Goal: Obtain resource: Download file/media

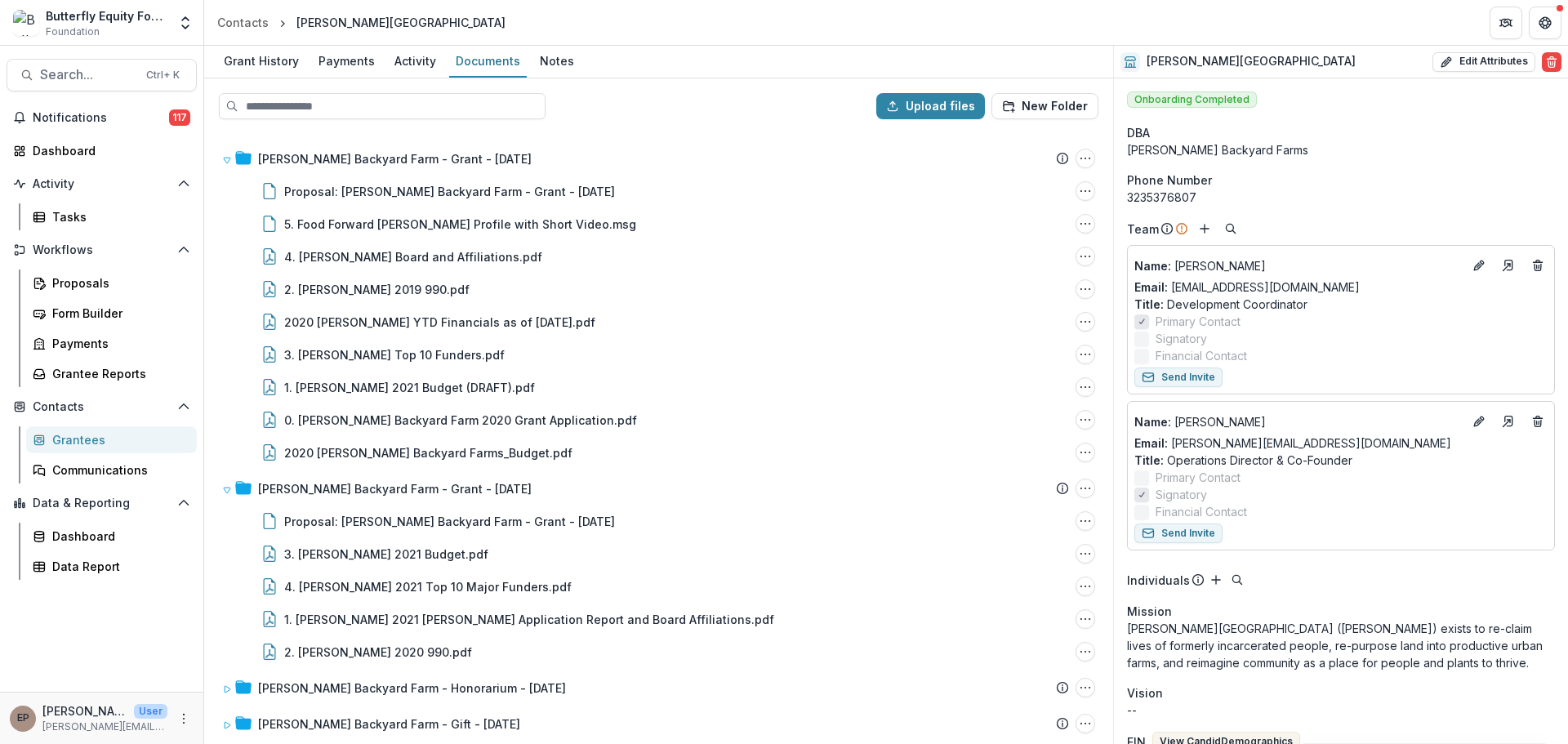
click at [99, 438] on div "Grantees" at bounding box center [118, 440] width 131 height 17
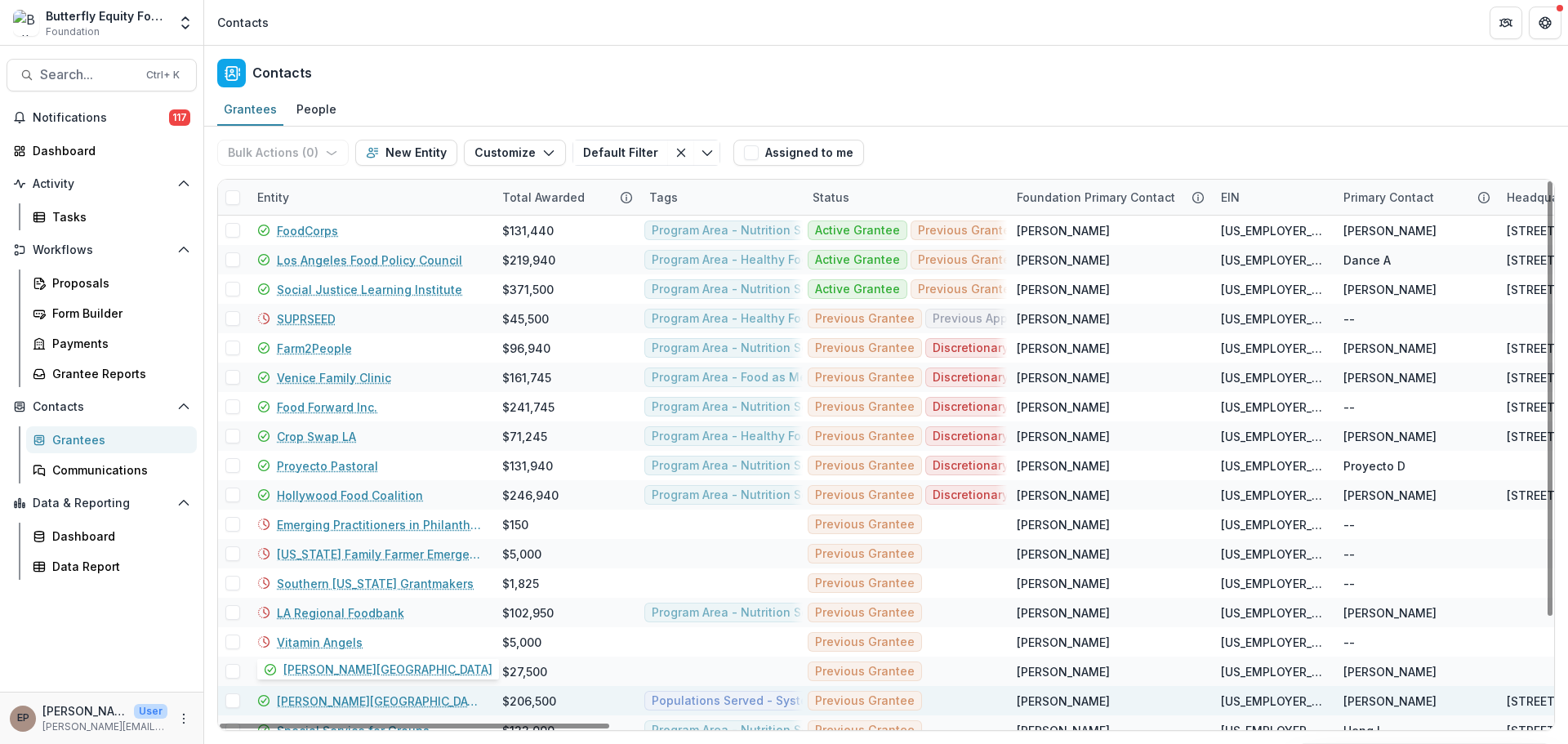
click at [354, 698] on link "[PERSON_NAME][GEOGRAPHIC_DATA]" at bounding box center [379, 701] width 206 height 17
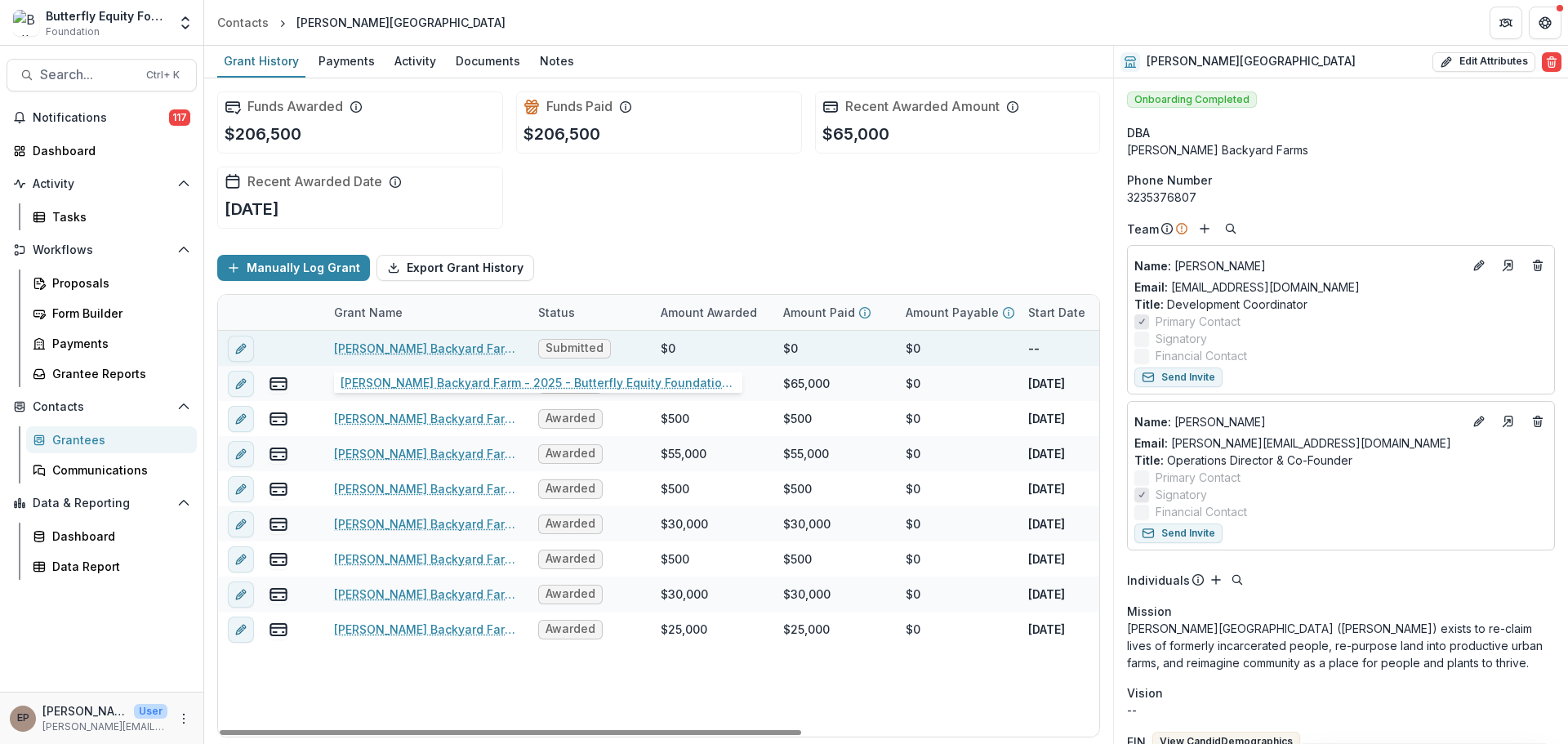
click at [408, 349] on link "[PERSON_NAME] Backyard Farm - 2025 - Butterfly Equity Foundation - Annual Info …" at bounding box center [426, 348] width 184 height 17
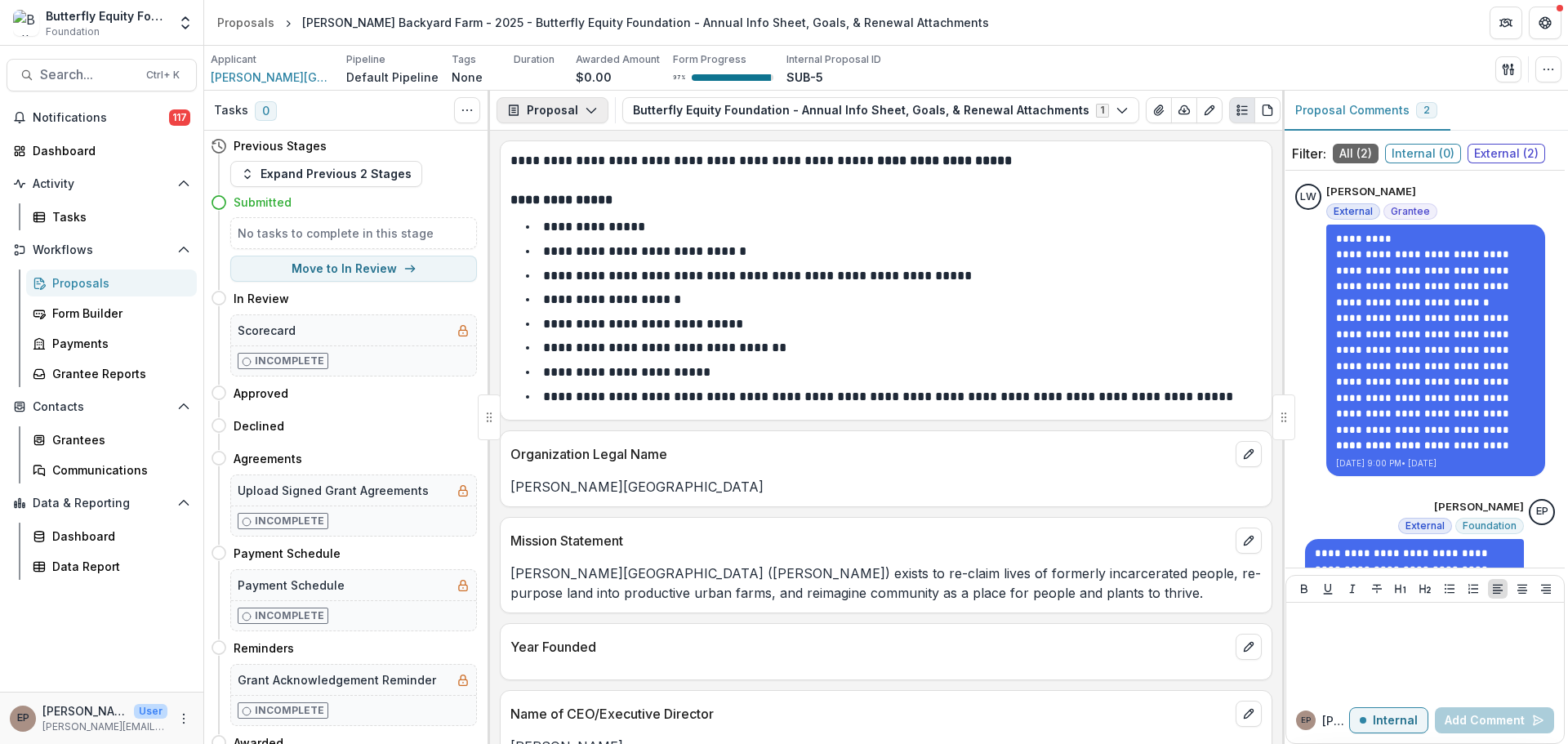
click at [560, 109] on button "Proposal" at bounding box center [552, 110] width 112 height 26
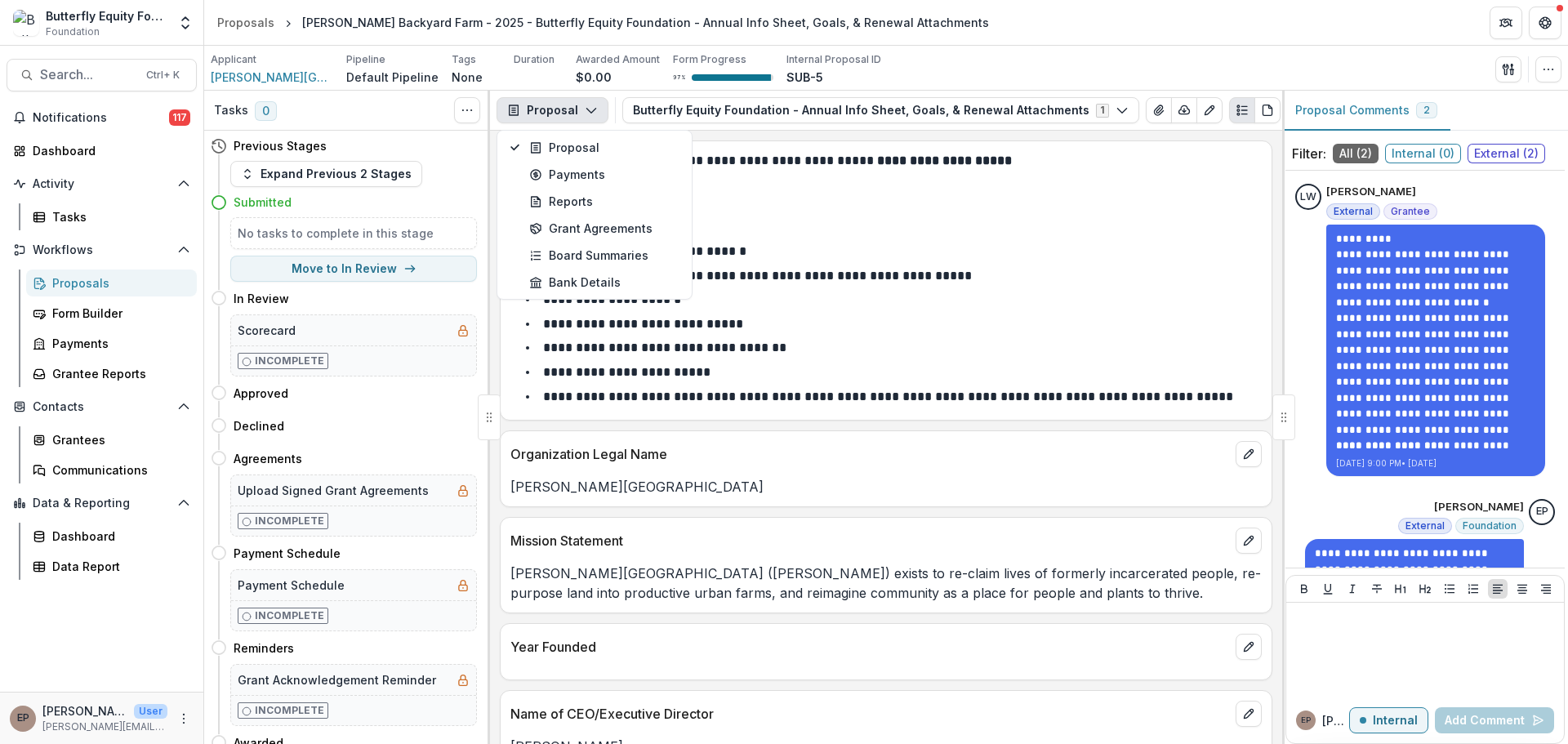
click at [851, 270] on p "**********" at bounding box center [757, 276] width 429 height 12
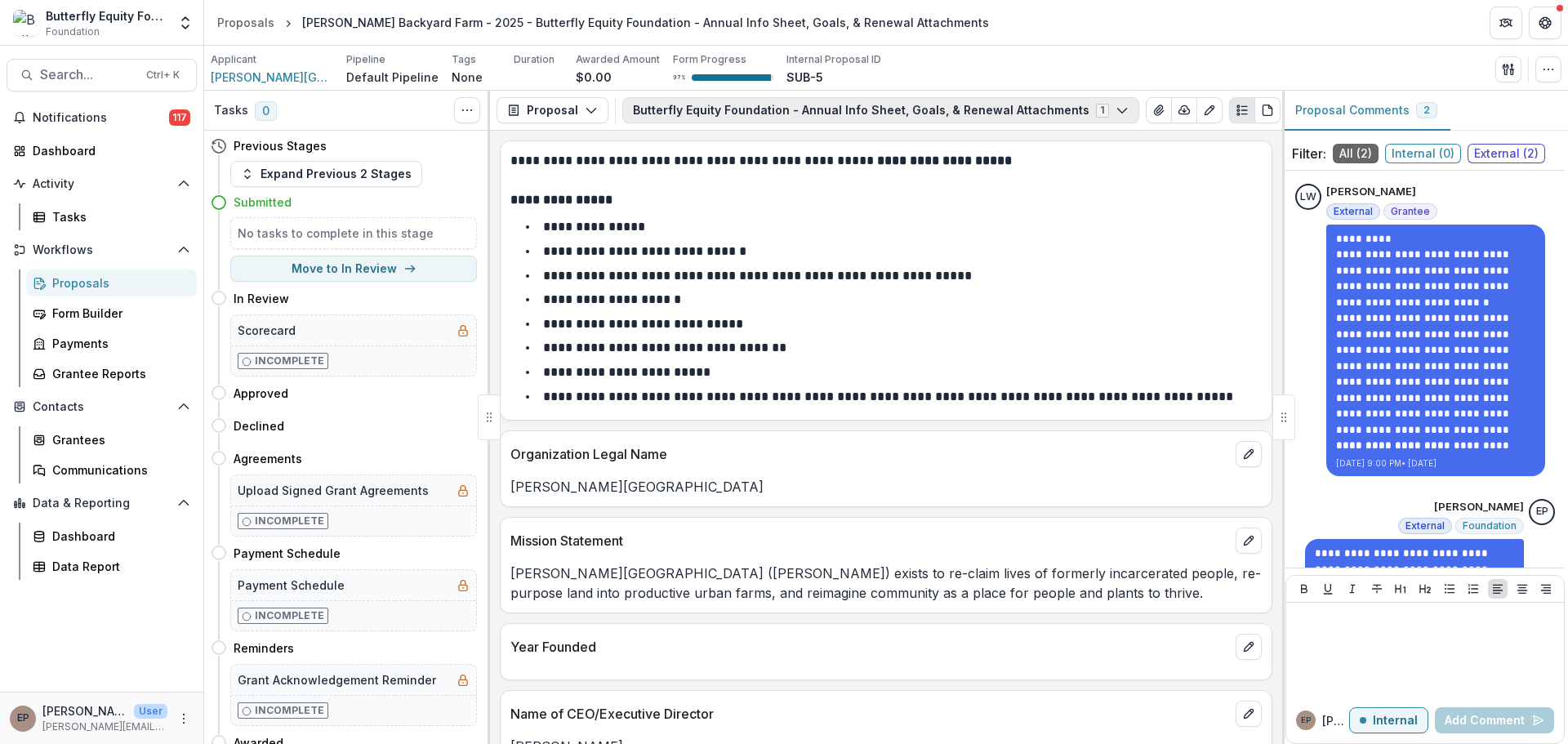
click at [1117, 111] on polyline "button" at bounding box center [1121, 111] width 9 height 5
click at [1107, 186] on p at bounding box center [885, 180] width 751 height 19
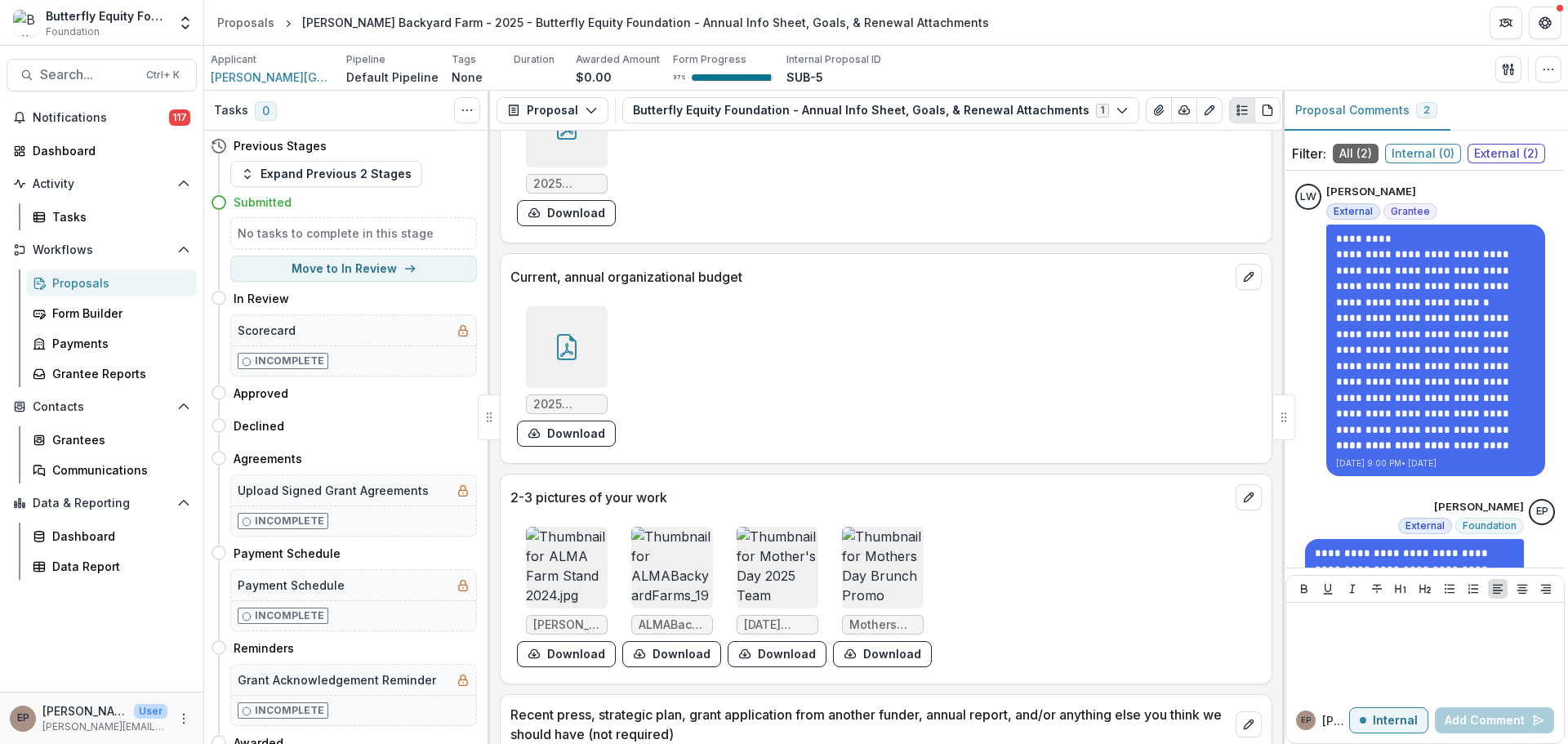
scroll to position [6122, 0]
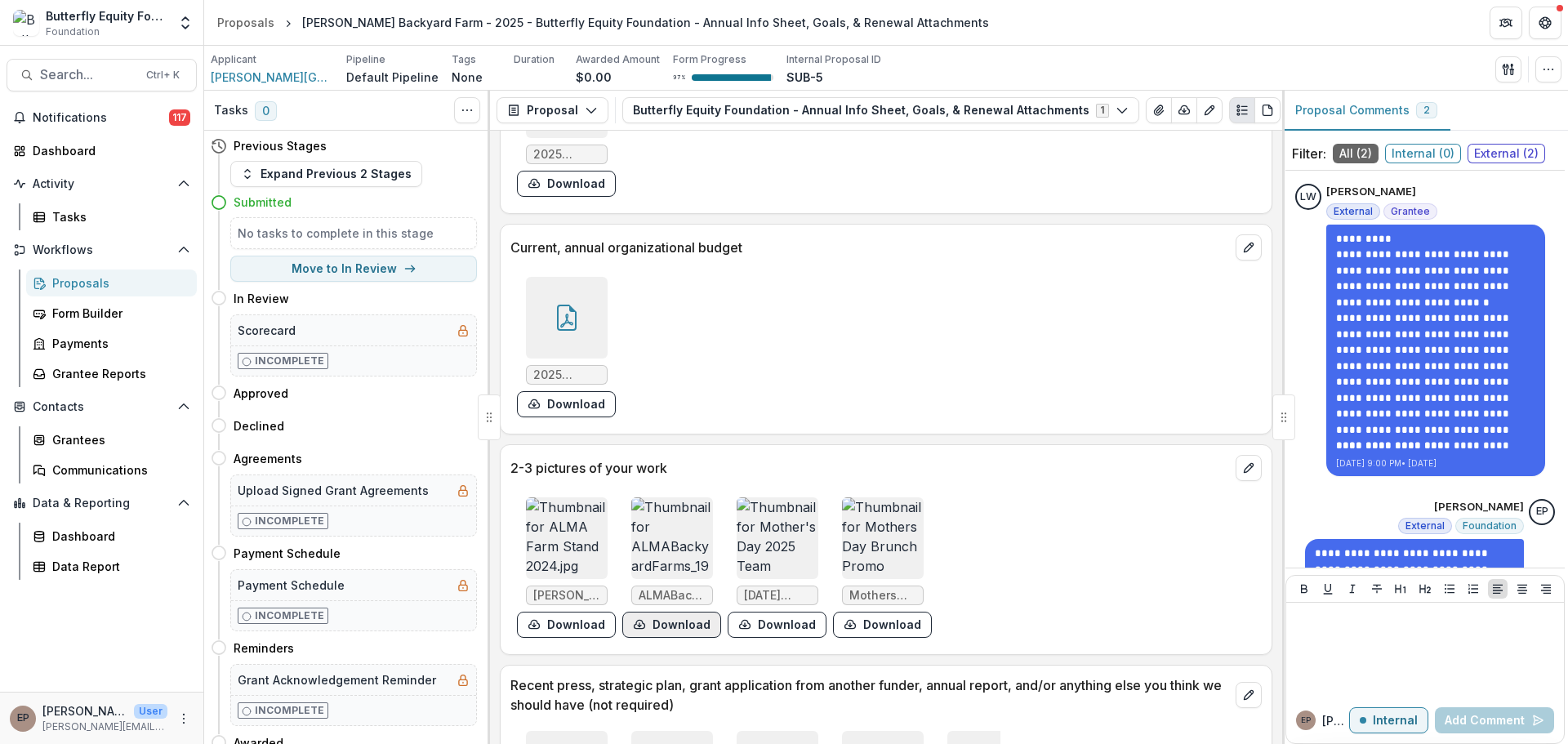
click at [671, 611] on button "Download" at bounding box center [672, 624] width 99 height 26
